Goal: Task Accomplishment & Management: Complete application form

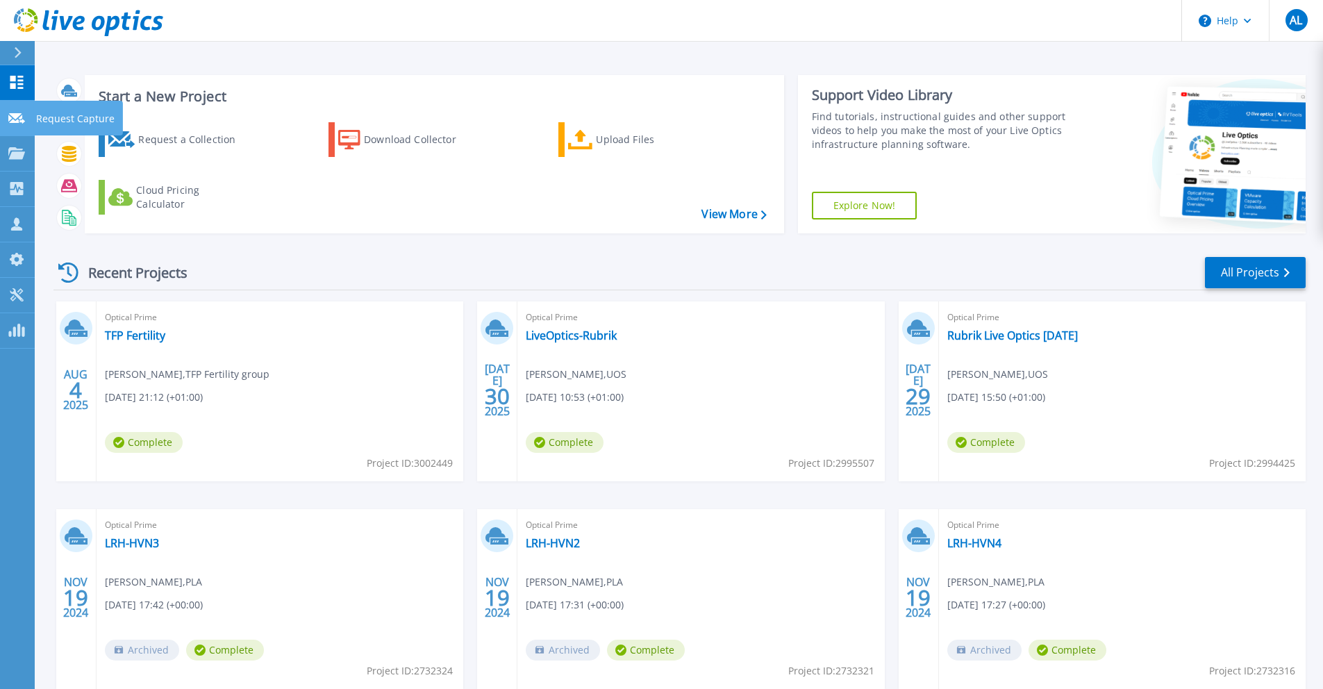
click at [92, 115] on p "Request Capture" at bounding box center [75, 119] width 78 height 36
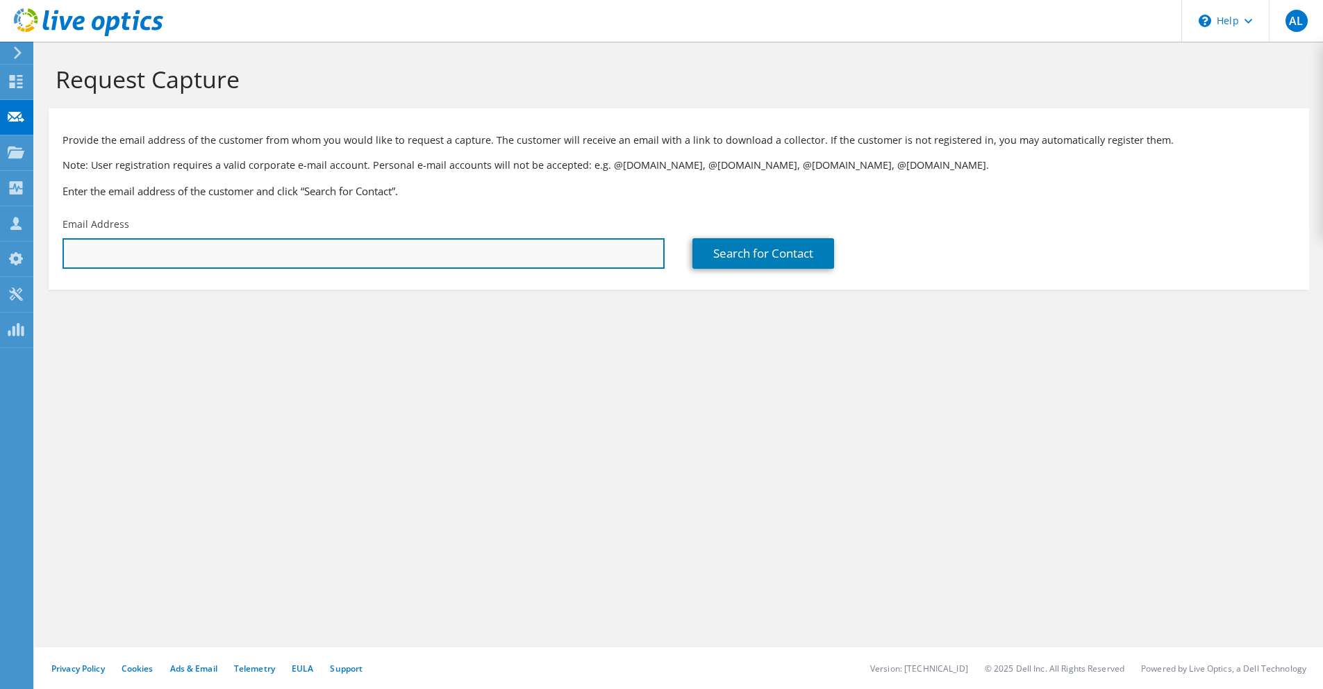
click at [181, 257] on input "text" at bounding box center [364, 253] width 602 height 31
paste input "[PERSON_NAME][EMAIL_ADDRESS][DOMAIN_NAME]"
type input "Liam.Atkins@arkunderwriting.com"
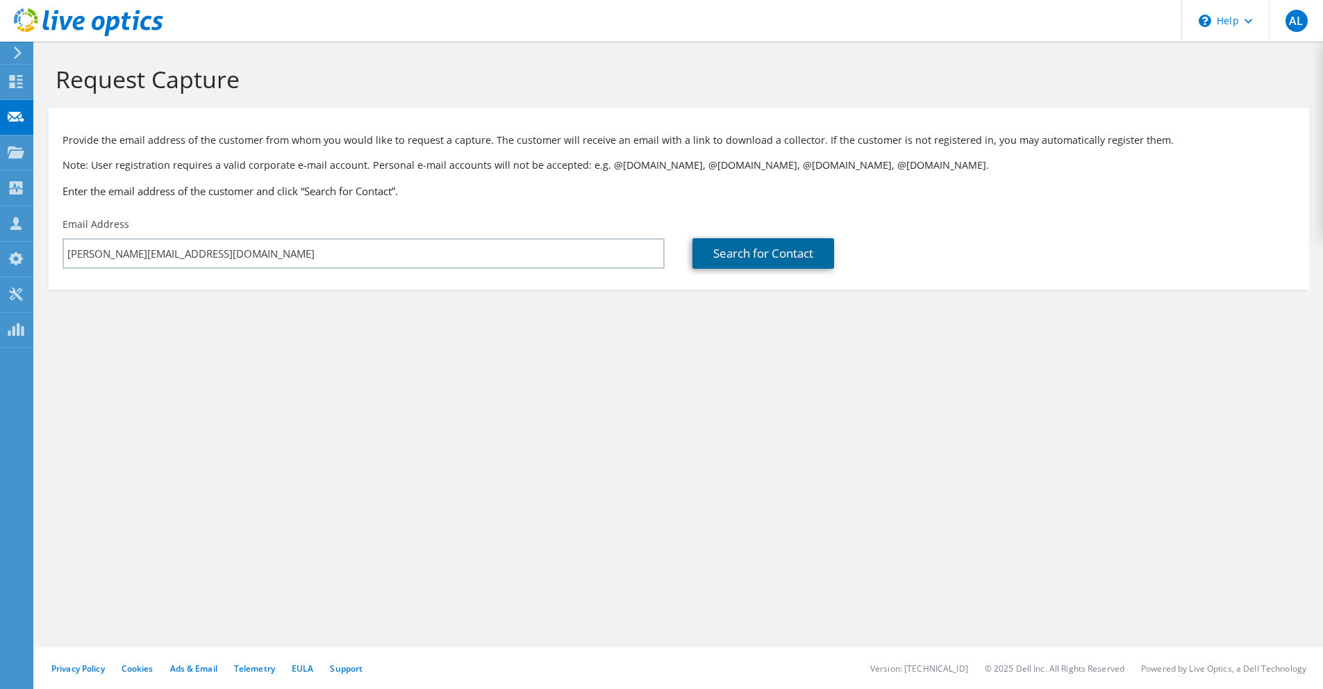
click at [796, 260] on link "Search for Contact" at bounding box center [764, 253] width 142 height 31
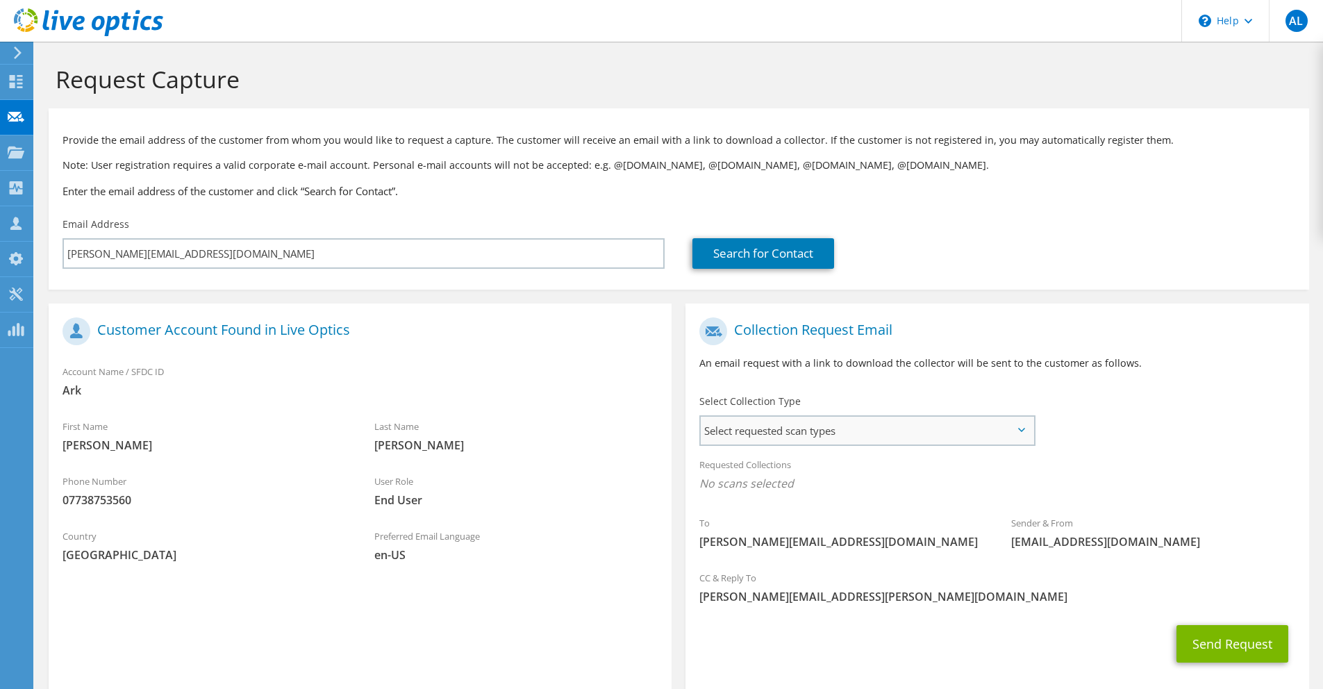
click at [872, 429] on span "Select requested scan types" at bounding box center [867, 431] width 333 height 28
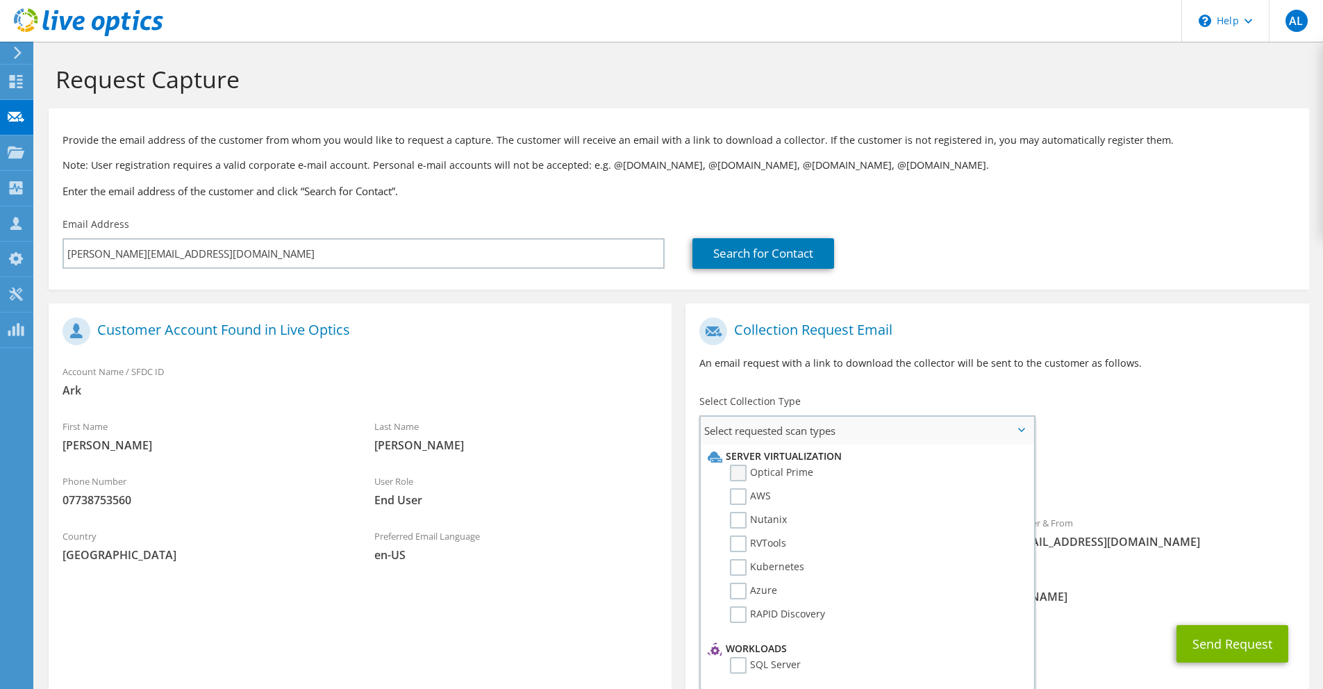
click at [735, 470] on label "Optical Prime" at bounding box center [771, 473] width 83 height 17
click at [0, 0] on input "Optical Prime" at bounding box center [0, 0] width 0 height 0
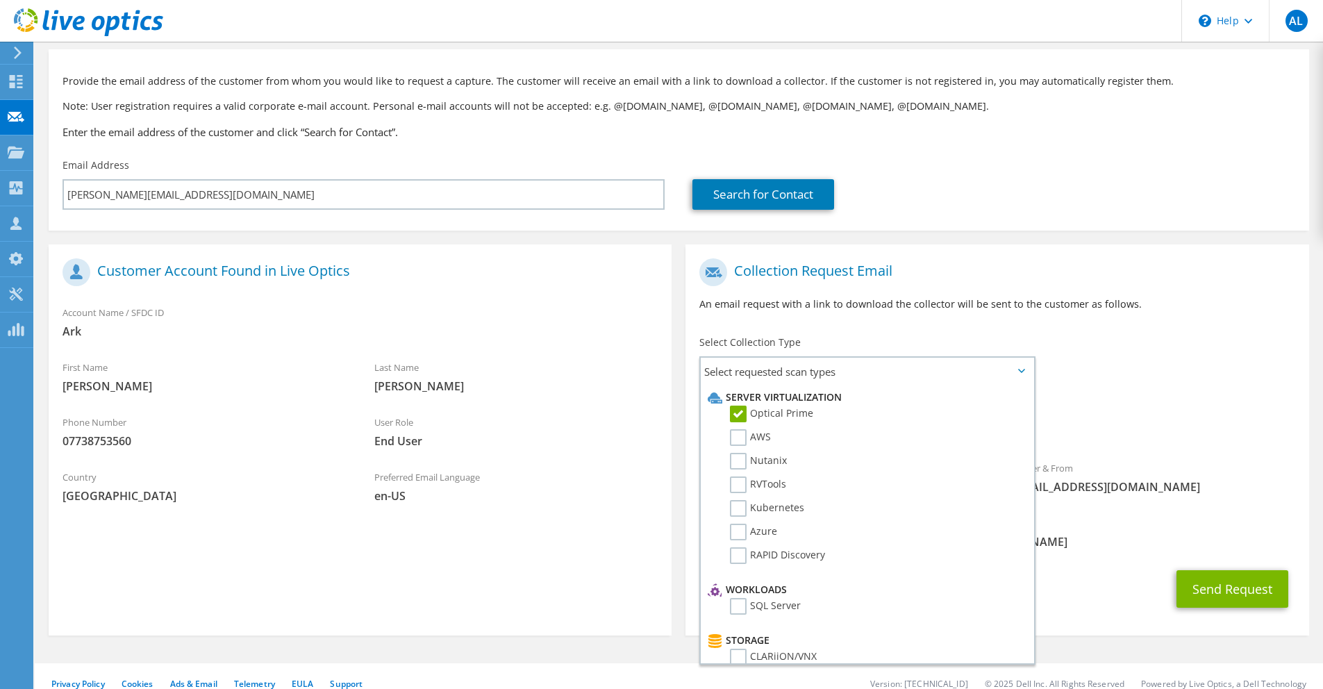
scroll to position [75, 0]
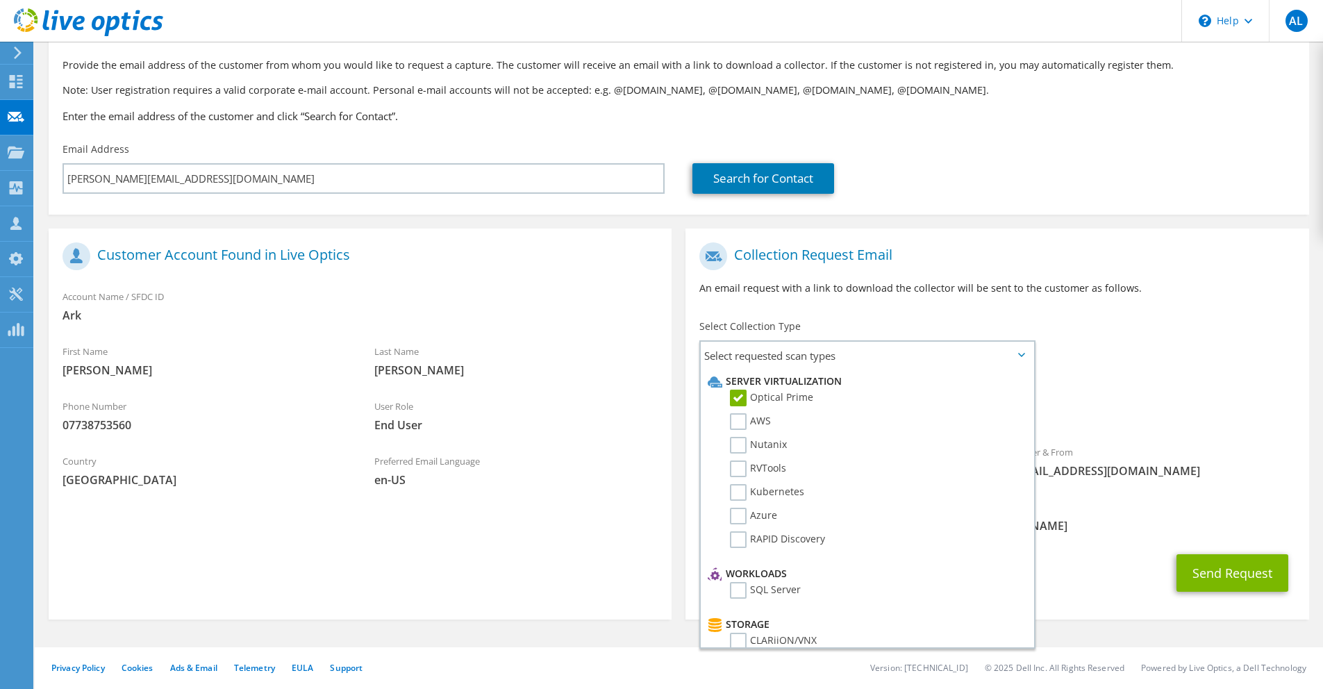
click at [1125, 570] on div "Send Request" at bounding box center [997, 572] width 623 height 51
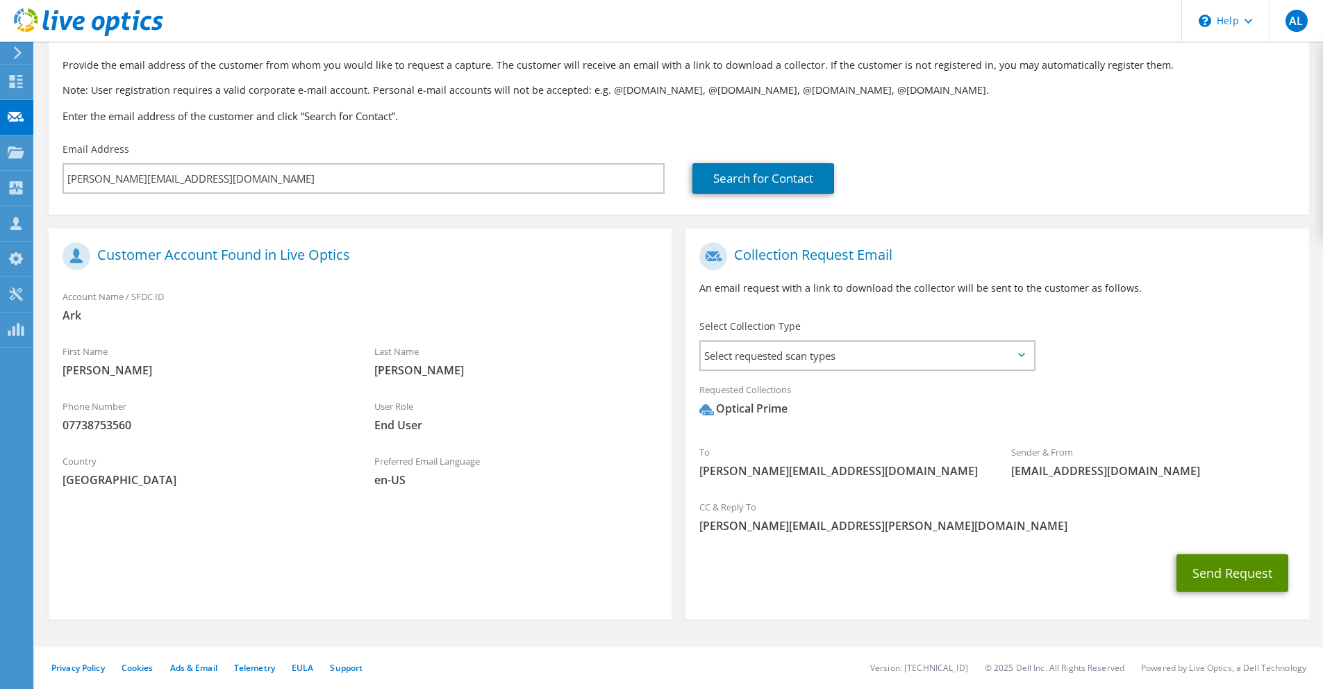
click at [1229, 573] on button "Send Request" at bounding box center [1233, 573] width 112 height 38
